Goal: Navigation & Orientation: Find specific page/section

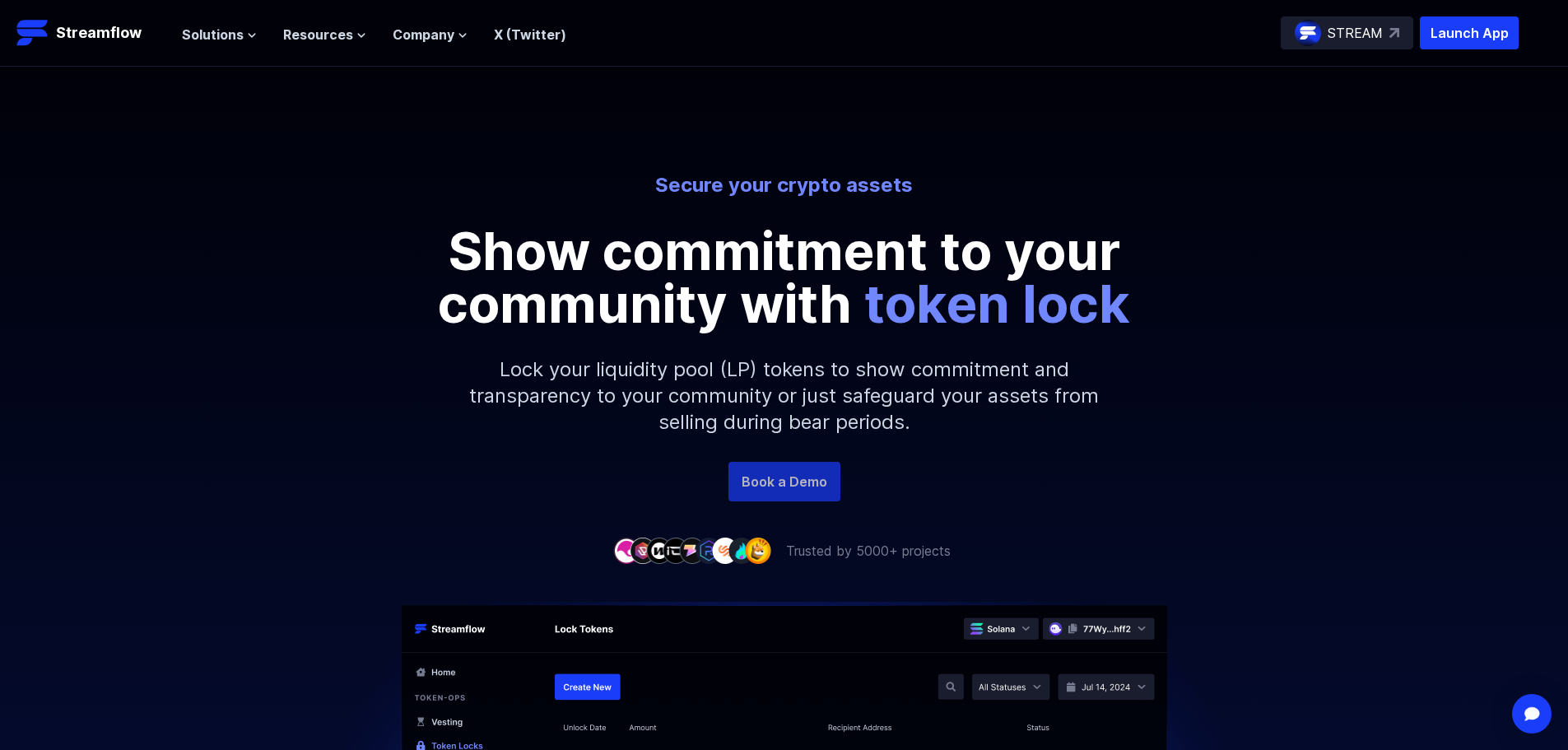
click at [806, 490] on link "Book a Demo" at bounding box center [784, 482] width 112 height 40
click at [1324, 28] on div "STREAM" at bounding box center [1347, 32] width 132 height 33
click at [240, 37] on span "Solutions" at bounding box center [213, 34] width 61 height 20
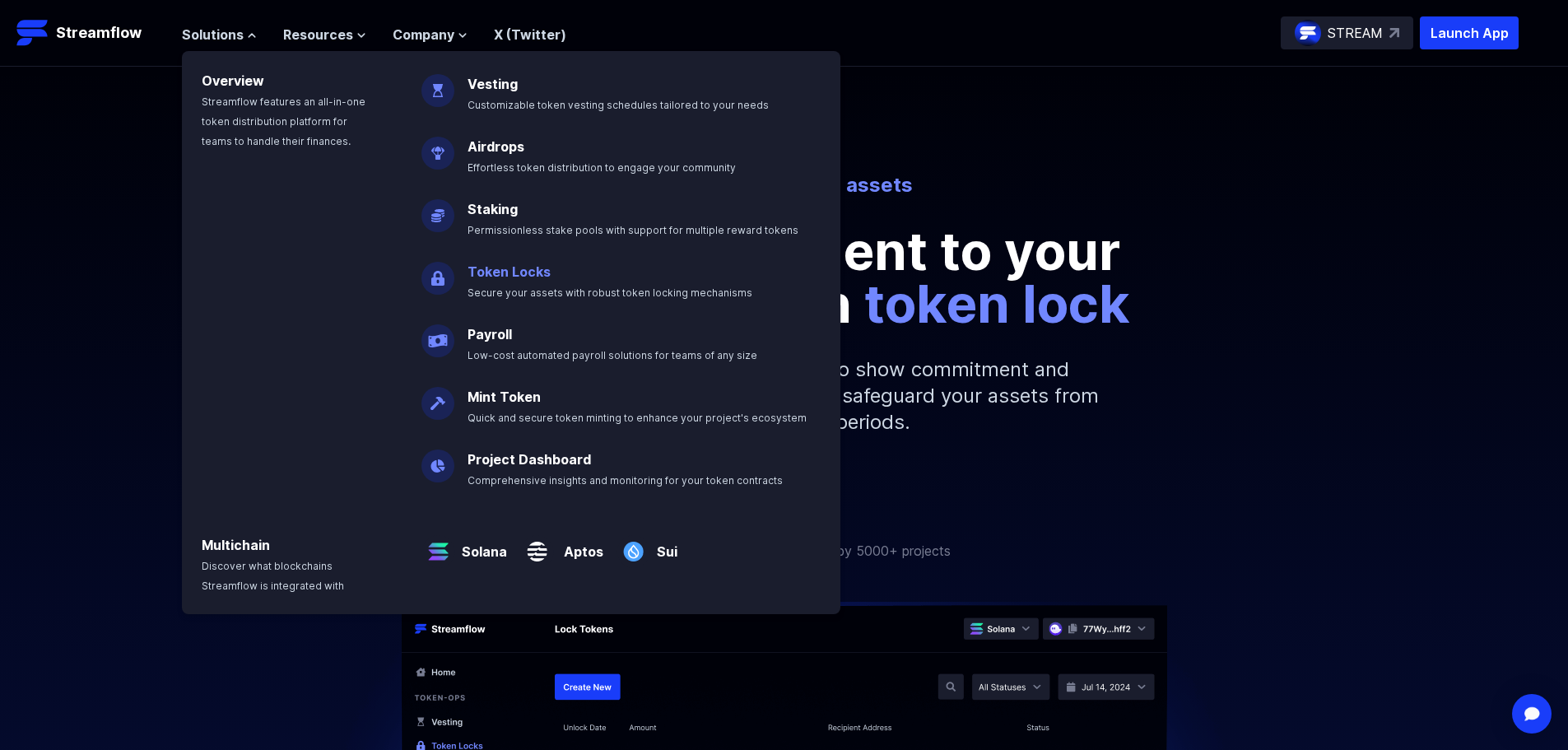
click at [508, 278] on link "Token Locks" at bounding box center [509, 271] width 83 height 16
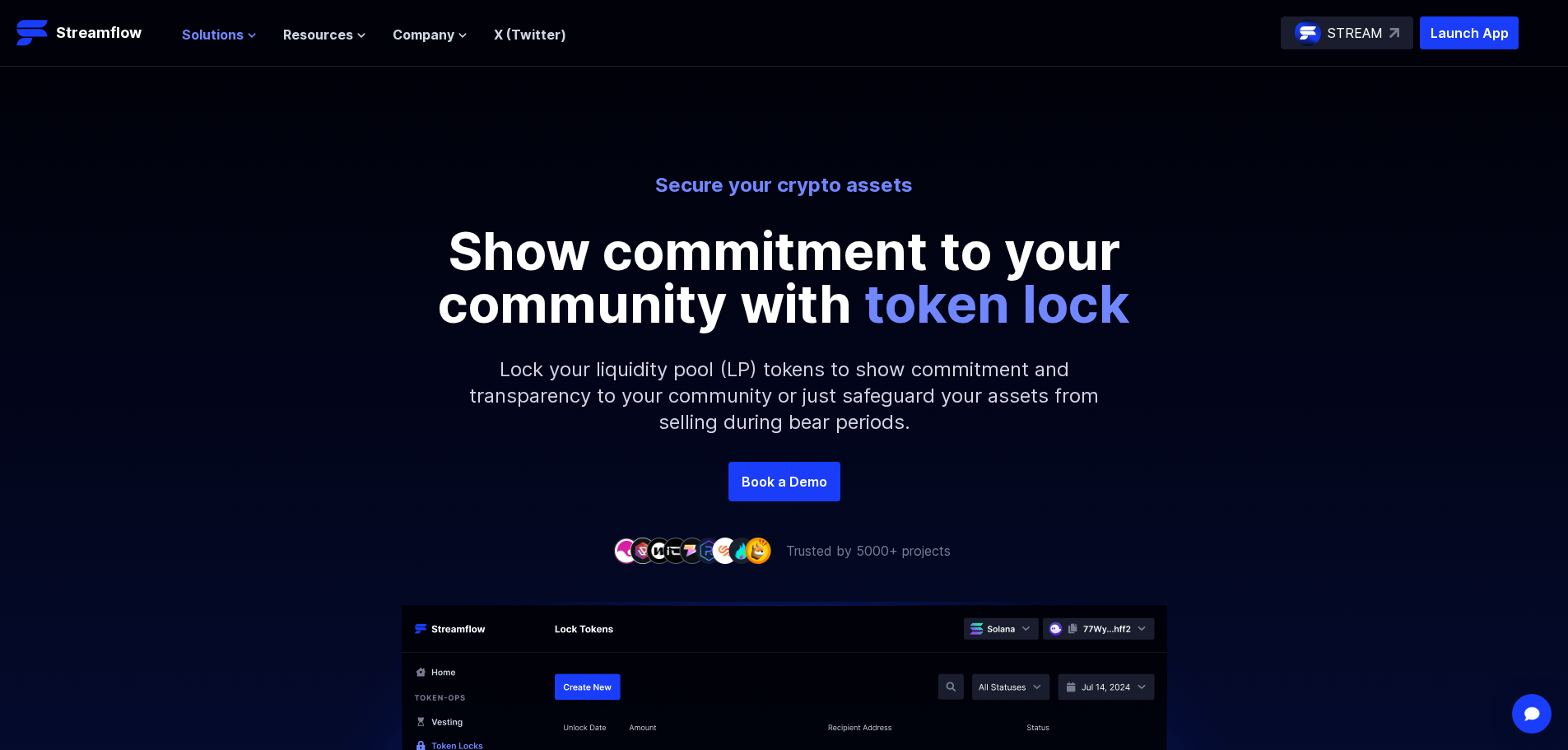
click at [226, 35] on span "Solutions" at bounding box center [213, 34] width 61 height 20
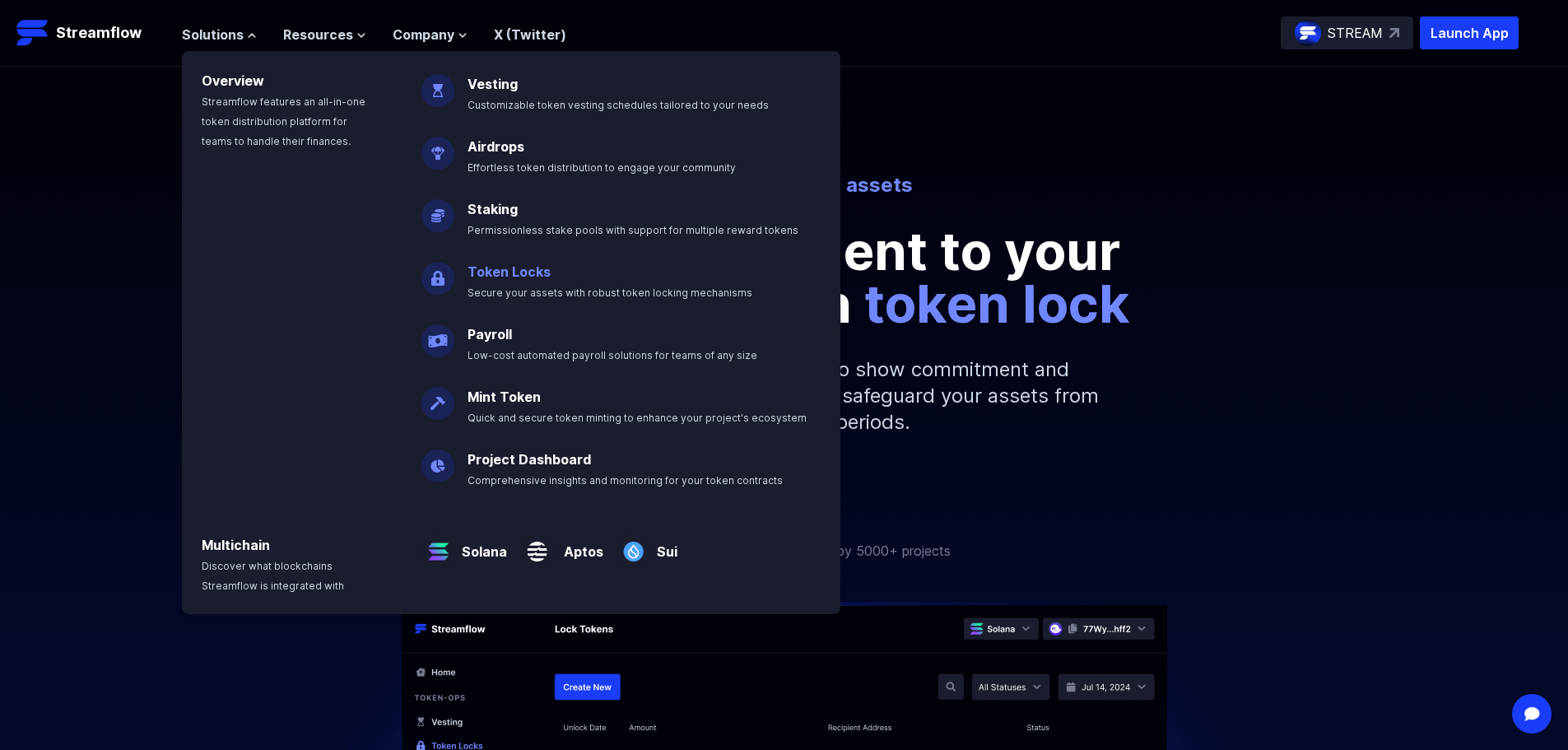
click at [474, 273] on link "Token Locks" at bounding box center [509, 271] width 83 height 16
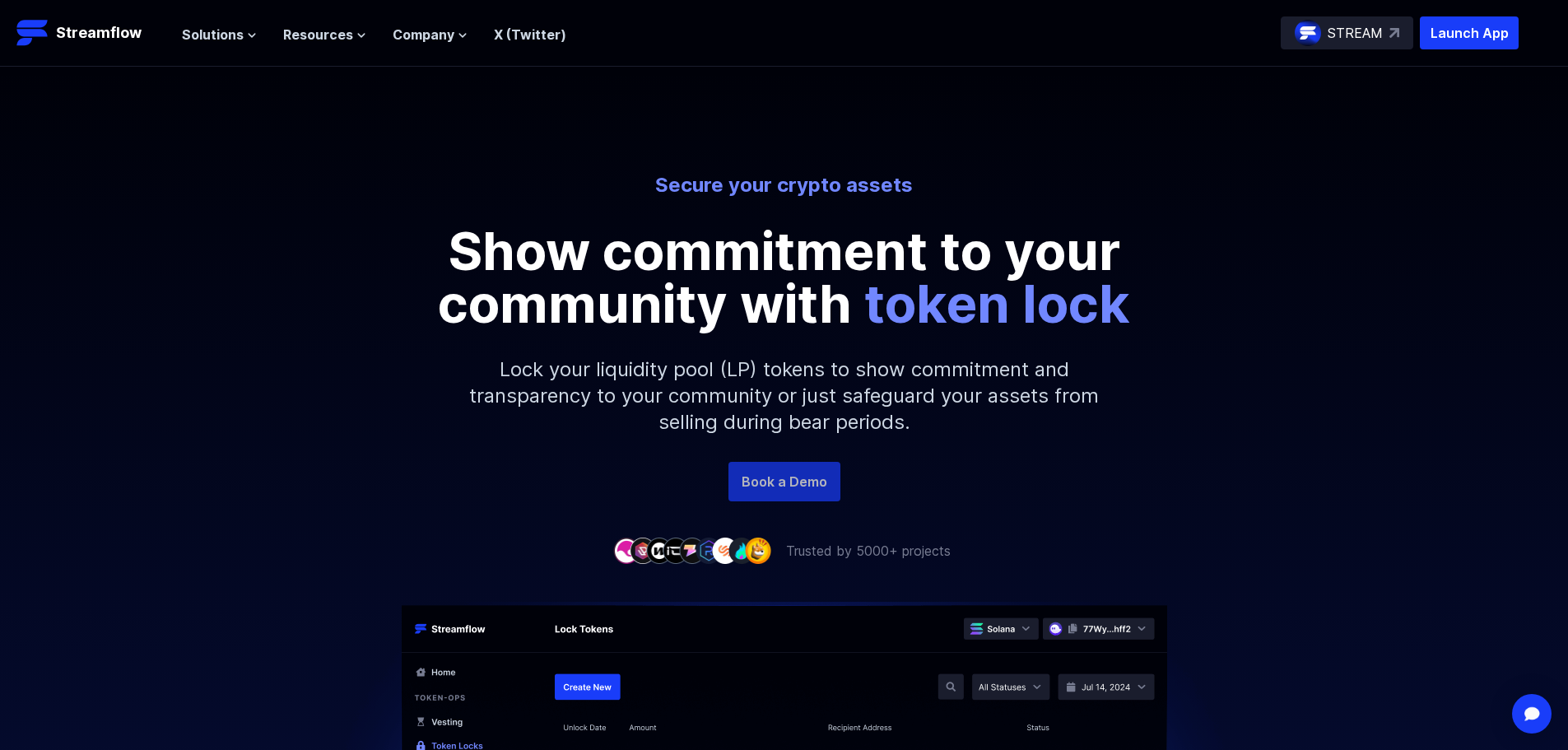
click at [744, 486] on link "Book a Demo" at bounding box center [784, 482] width 112 height 40
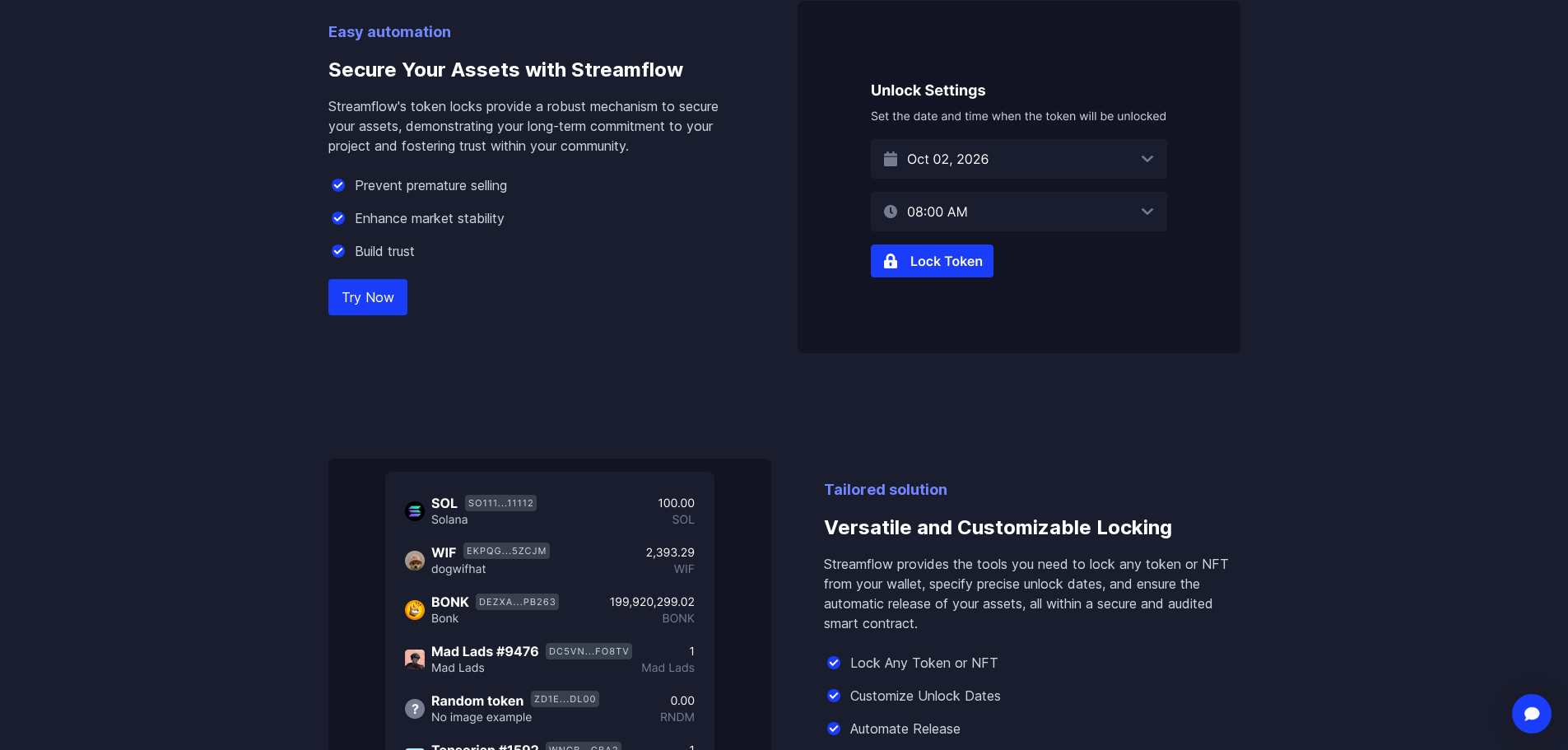
scroll to position [1069, 0]
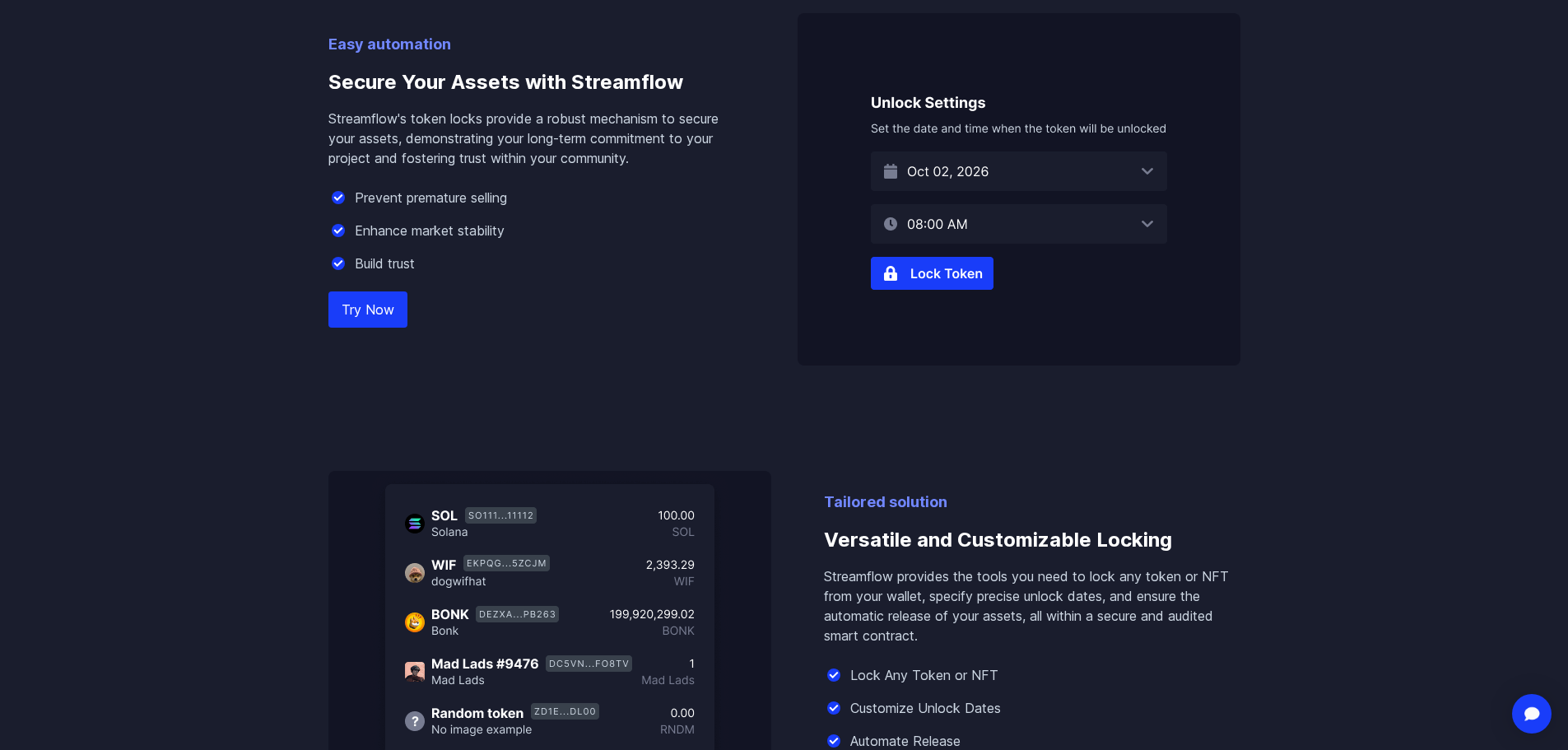
click at [934, 281] on img at bounding box center [1019, 189] width 443 height 352
click at [981, 174] on img at bounding box center [1019, 189] width 443 height 352
click at [380, 299] on link "Try Now" at bounding box center [369, 309] width 79 height 36
